Goal: Navigation & Orientation: Find specific page/section

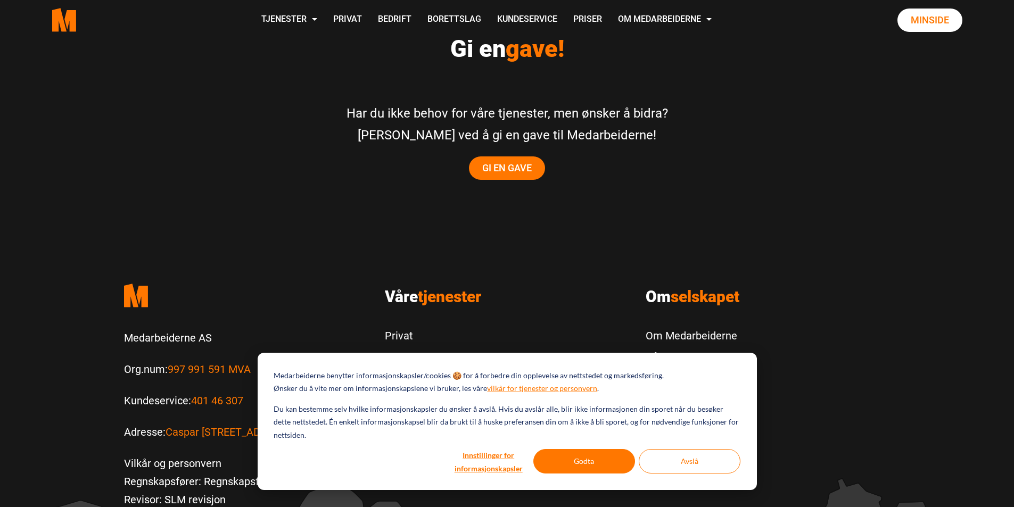
scroll to position [2152, 0]
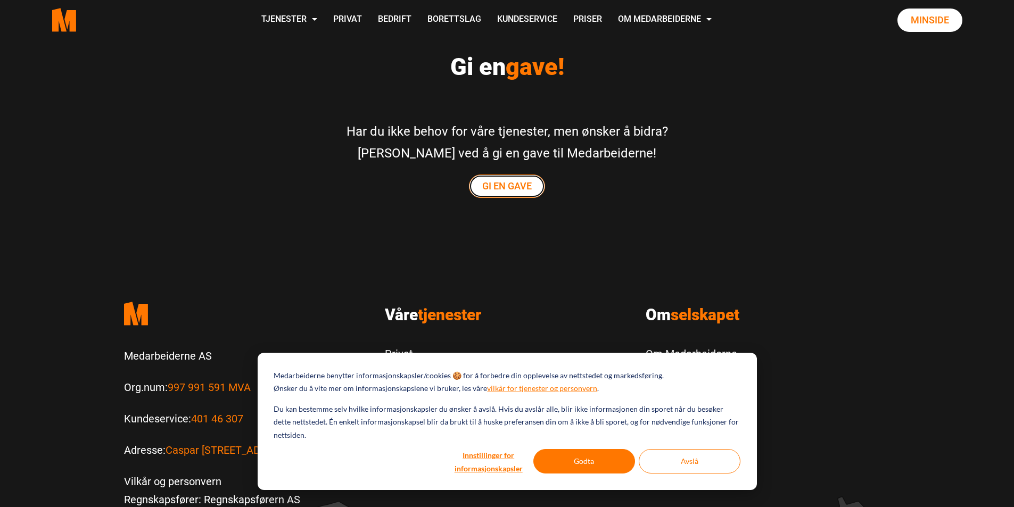
click at [497, 175] on link "Gi en gave" at bounding box center [507, 186] width 76 height 23
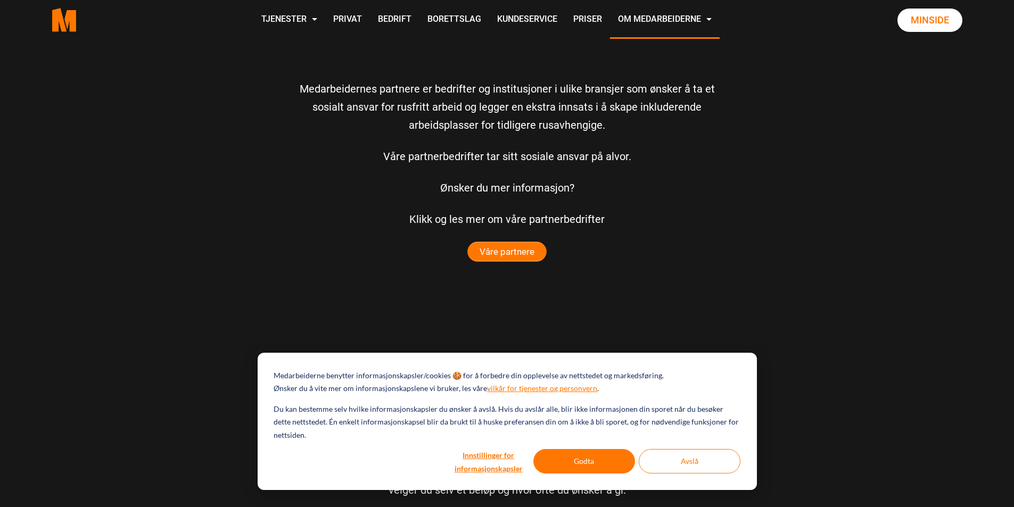
scroll to position [2635, 0]
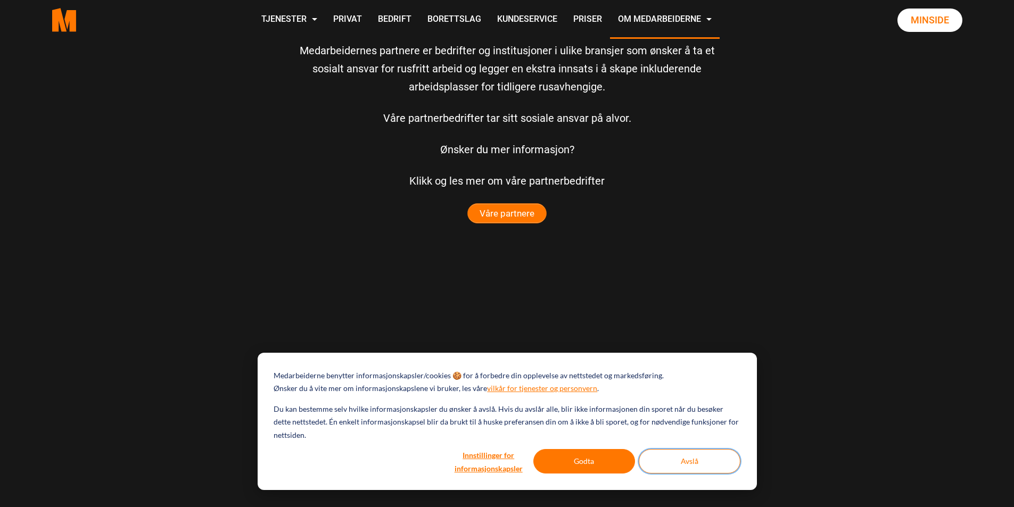
click at [701, 469] on button "Avslå" at bounding box center [690, 461] width 102 height 24
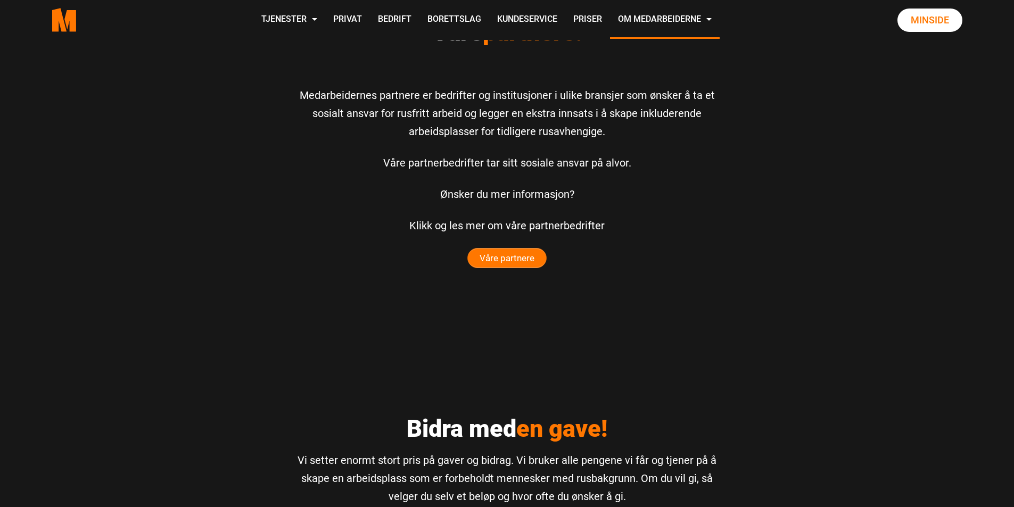
scroll to position [2475, 0]
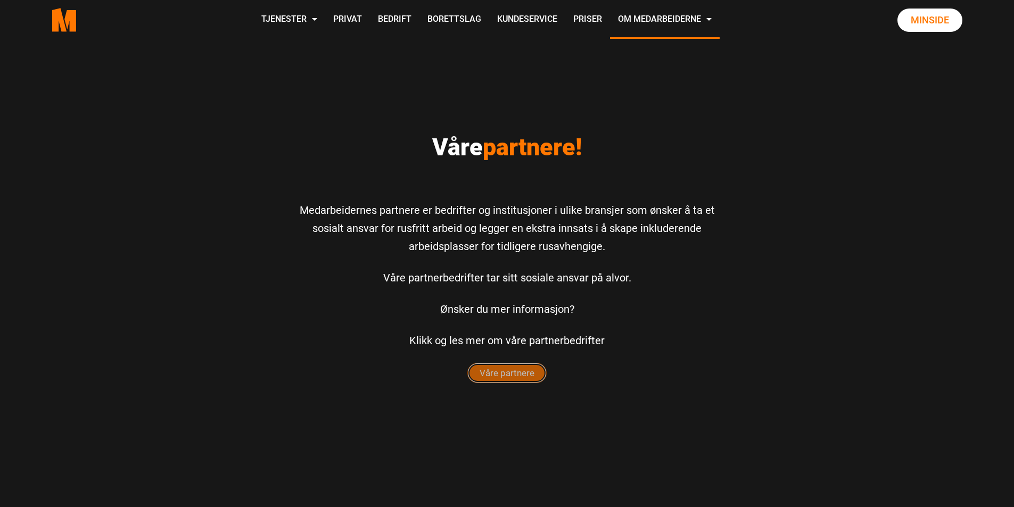
click at [480, 381] on span "Våre partnere" at bounding box center [507, 373] width 78 height 19
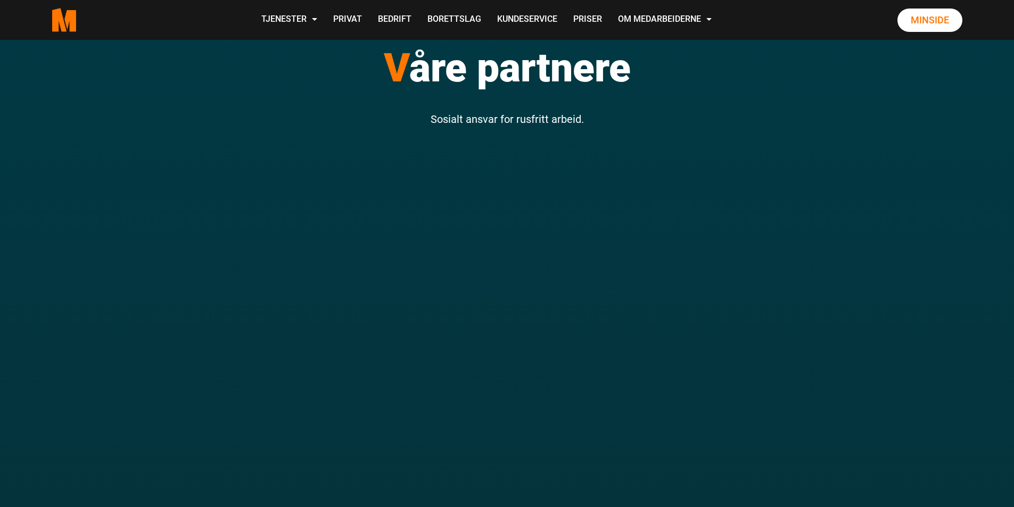
scroll to position [106, 0]
